Goal: Find specific page/section: Find specific page/section

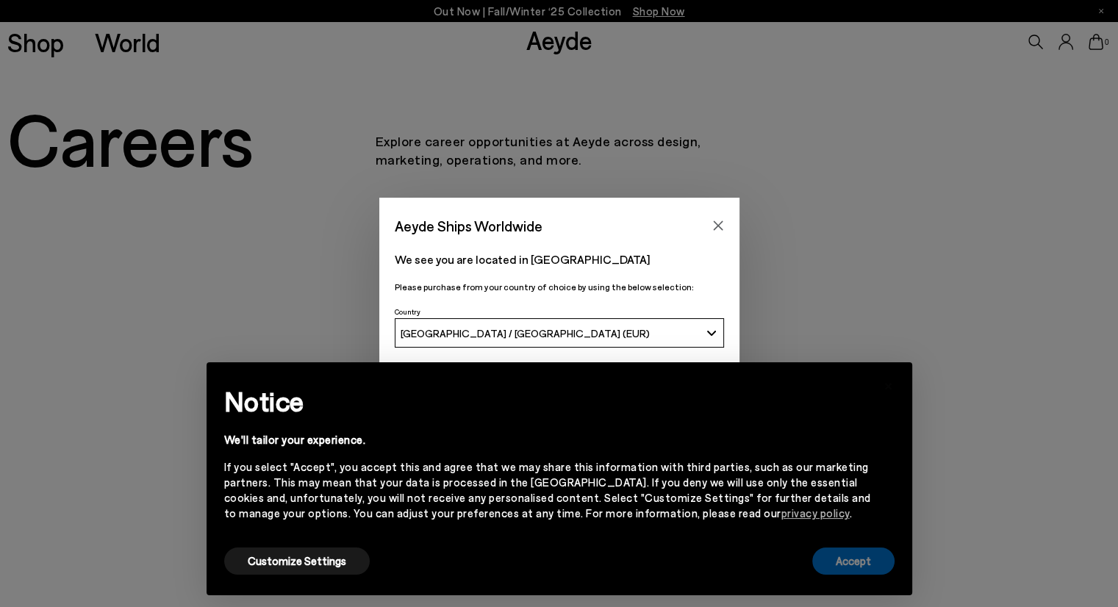
click at [835, 569] on button "Accept" at bounding box center [853, 560] width 82 height 27
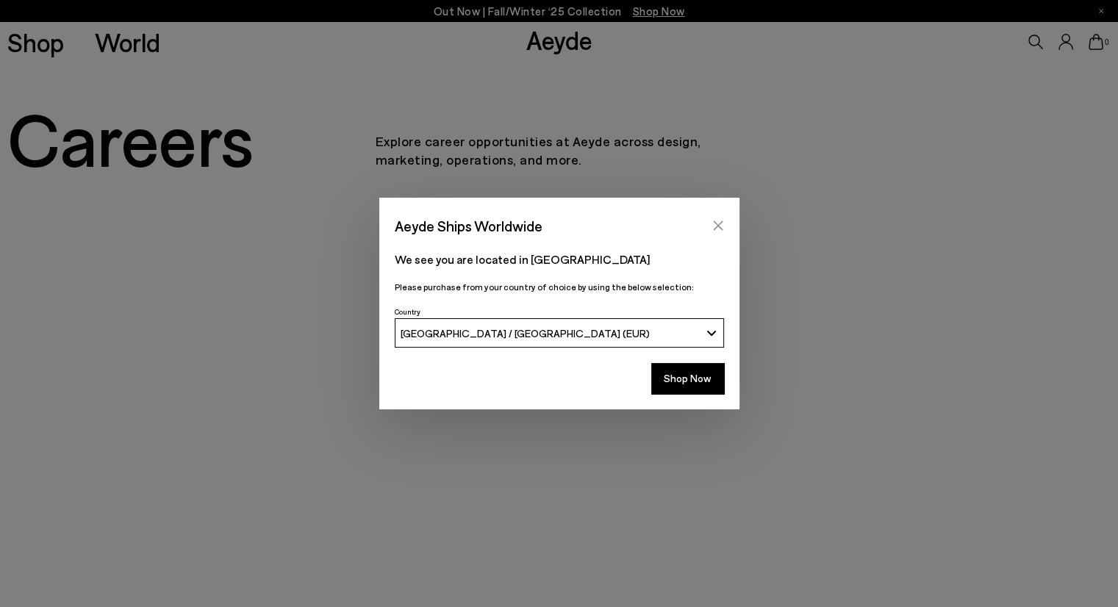
click at [721, 220] on icon "Close" at bounding box center [718, 226] width 12 height 12
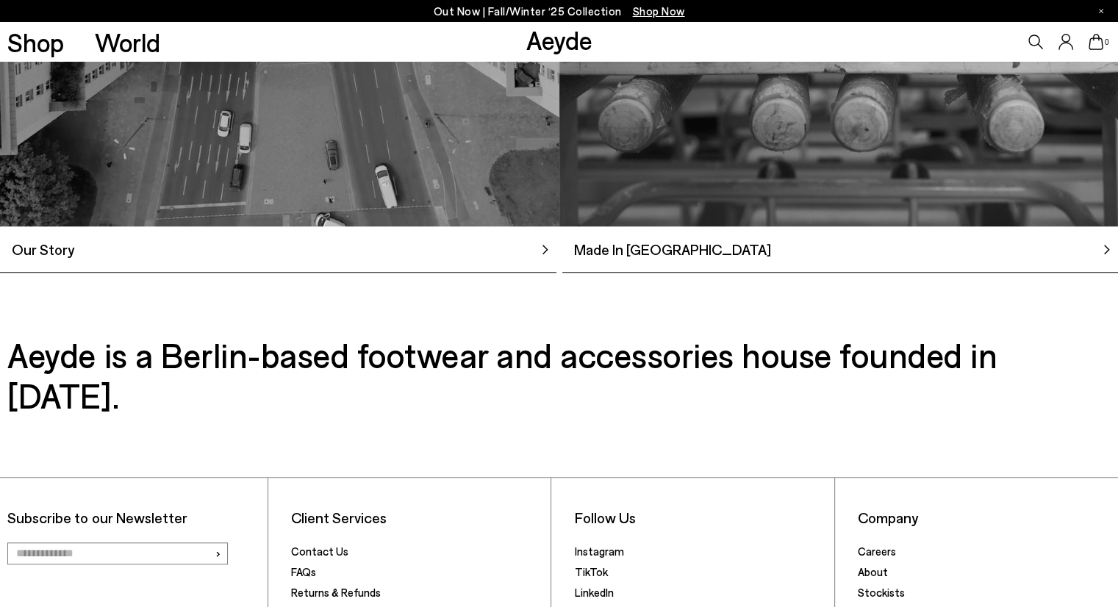
scroll to position [1486, 0]
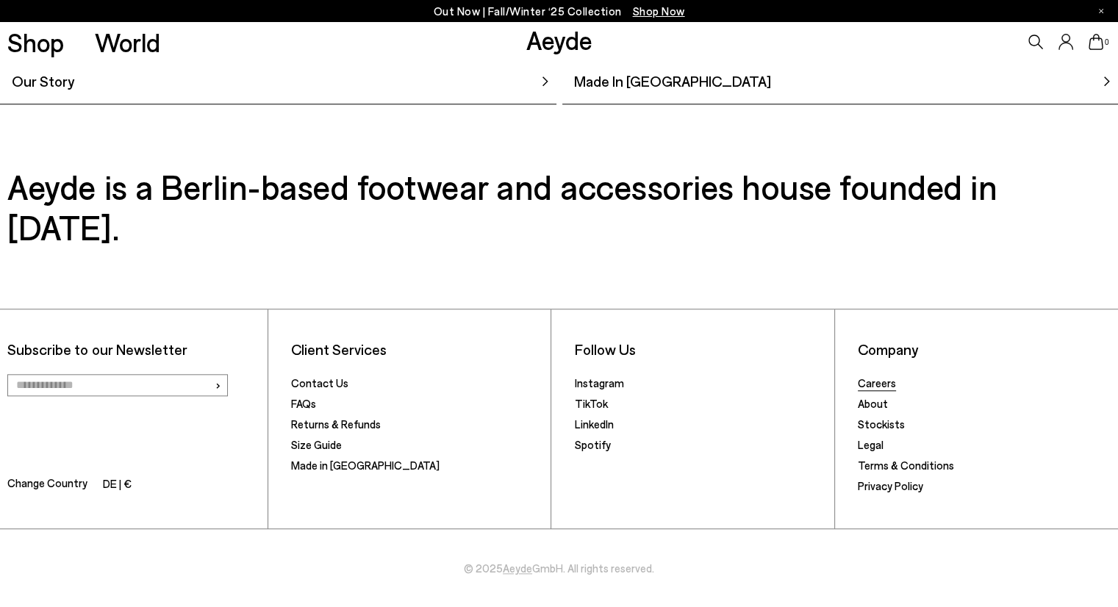
click at [877, 380] on link "Careers" at bounding box center [877, 382] width 38 height 13
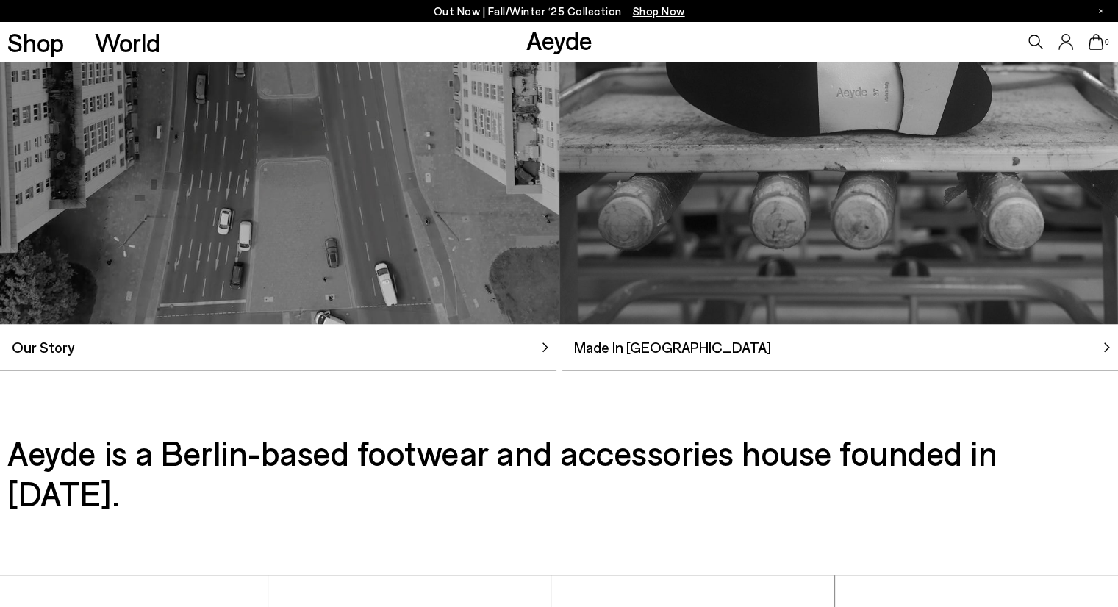
scroll to position [1486, 0]
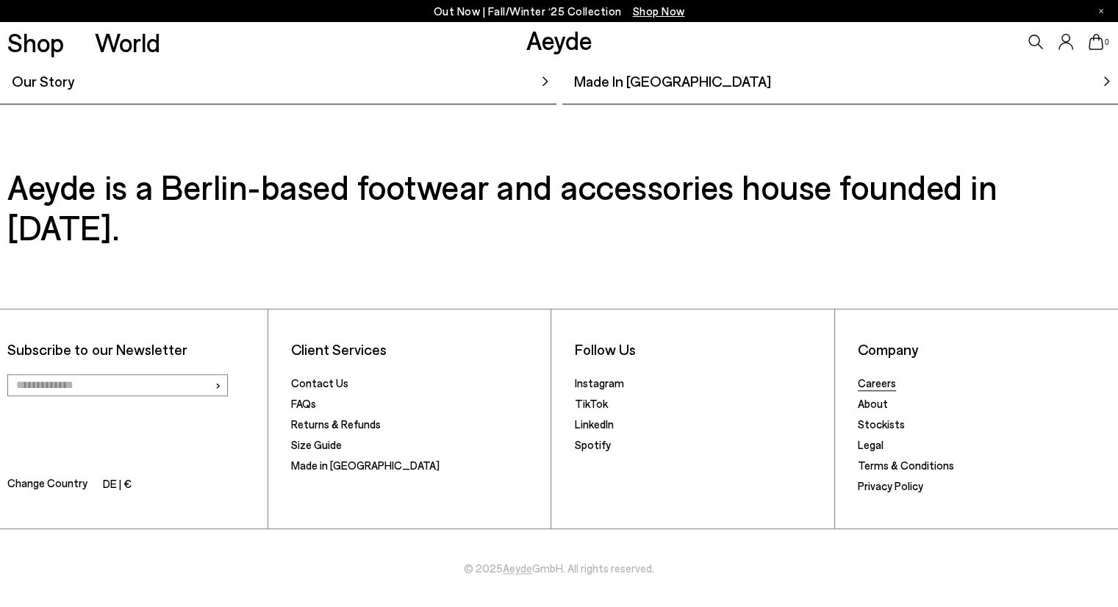
click at [871, 383] on link "Careers" at bounding box center [877, 382] width 38 height 13
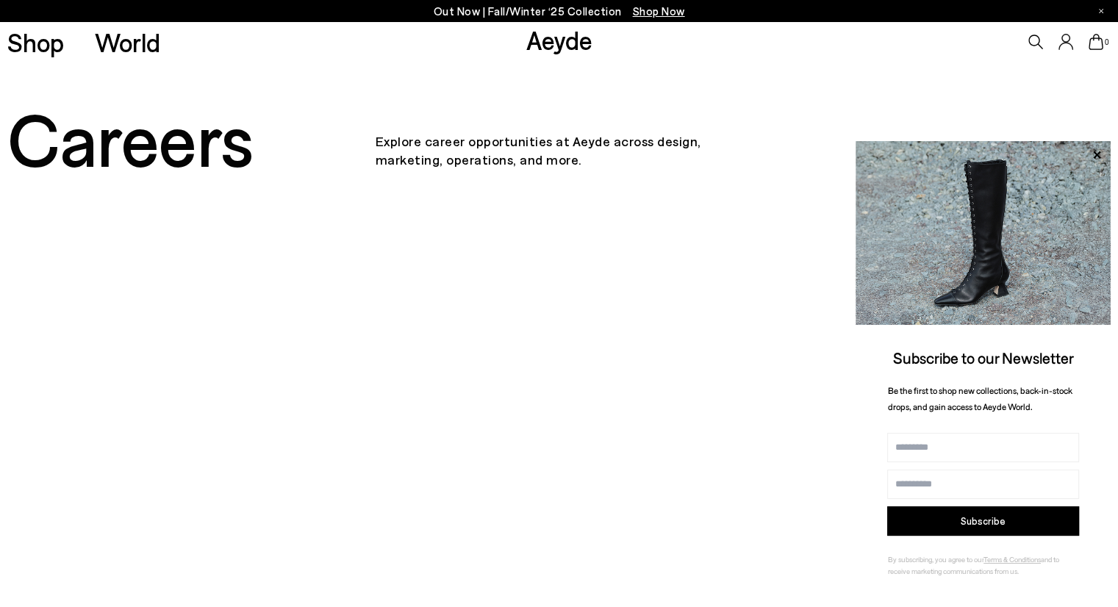
click at [550, 142] on p "Explore career opportunities at Aeyde across design, marketing, operations, and…" at bounding box center [558, 137] width 367 height 63
click at [1093, 155] on icon at bounding box center [1096, 154] width 19 height 19
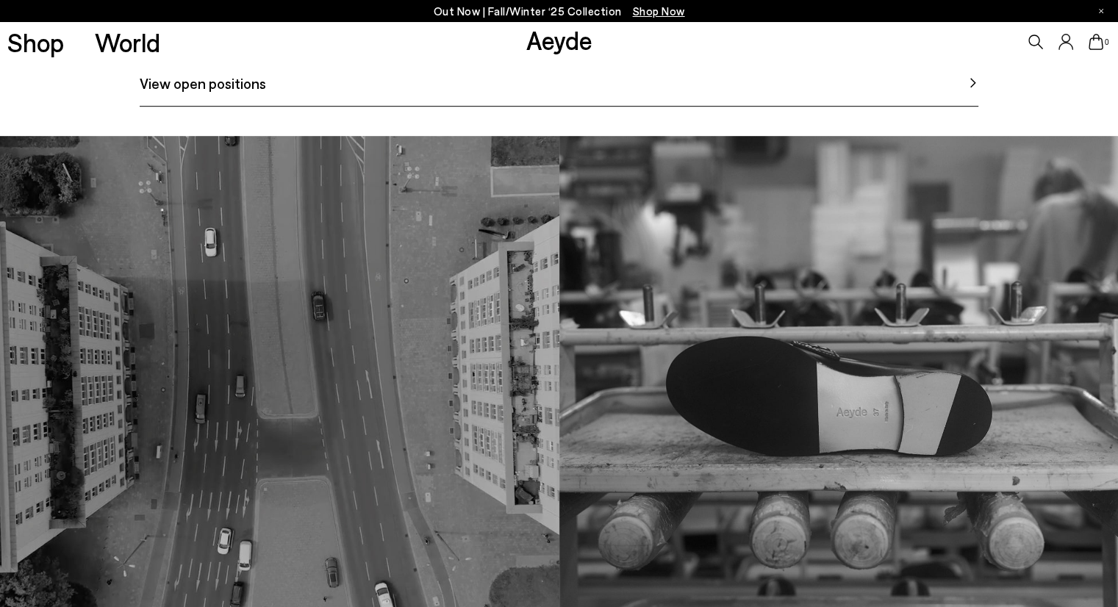
scroll to position [776, 0]
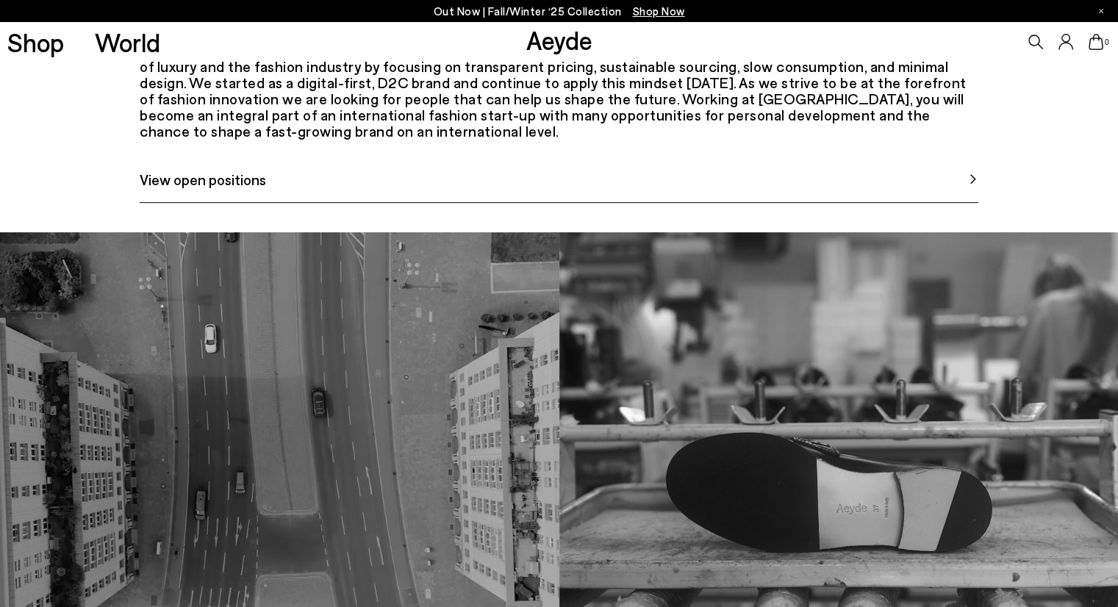
click at [218, 190] on span "View open positions" at bounding box center [203, 179] width 126 height 22
